Goal: Information Seeking & Learning: Learn about a topic

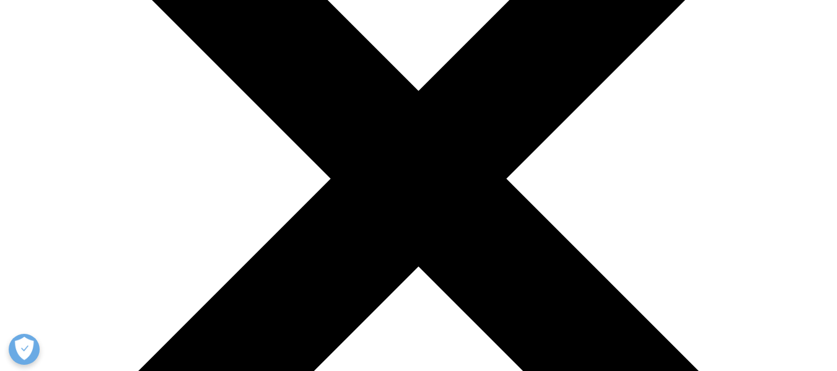
scroll to position [253, 0]
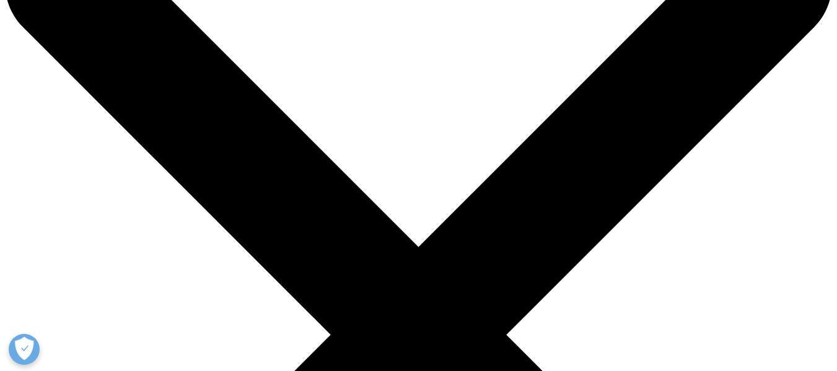
scroll to position [86, 0]
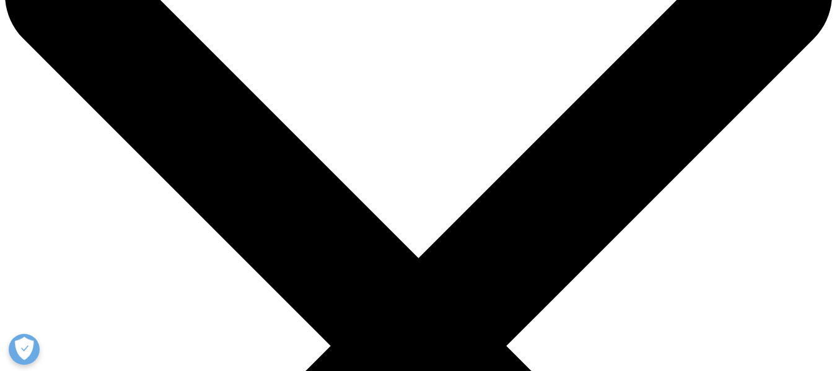
drag, startPoint x: 69, startPoint y: 64, endPoint x: 358, endPoint y: 242, distance: 339.1
copy h1 "Maximize commercial performance for brand and portfolio success"
